Goal: Information Seeking & Learning: Find specific fact

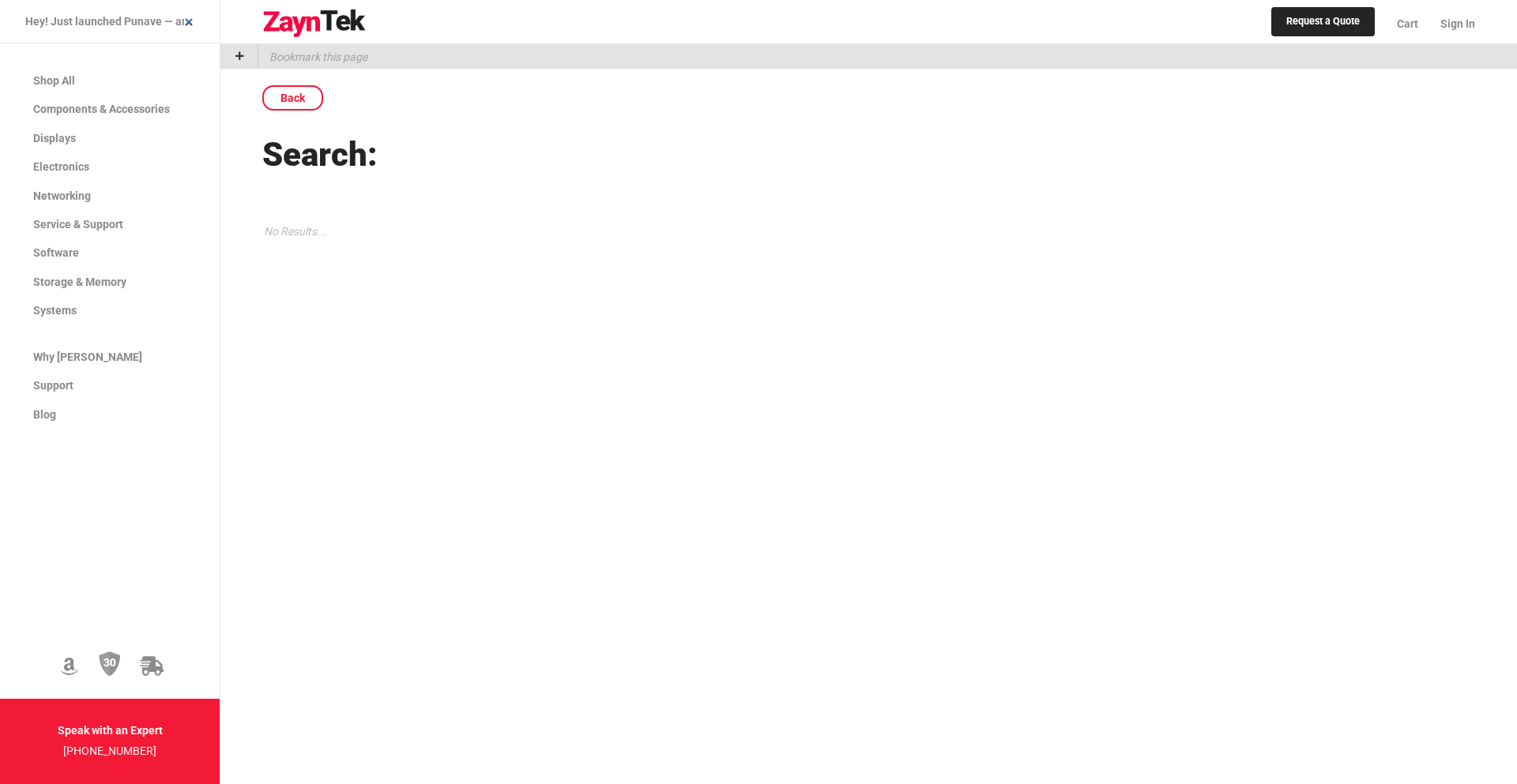
scroll to position [0, 117]
type input "Hey! Just launched Punave — an AI-powered sales pl"
